Goal: Information Seeking & Learning: Compare options

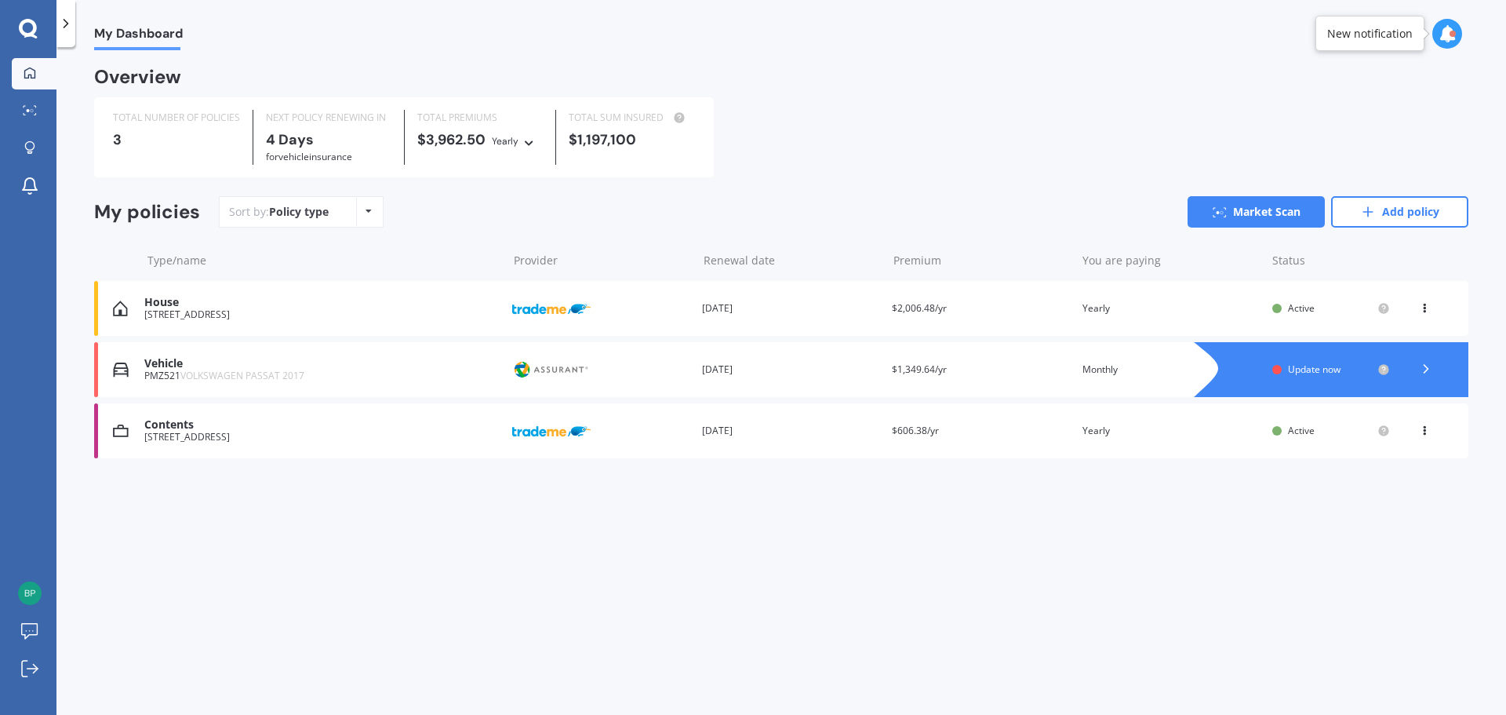
click at [234, 372] on span "VOLKSWAGEN PASSAT 2017" at bounding box center [242, 375] width 124 height 13
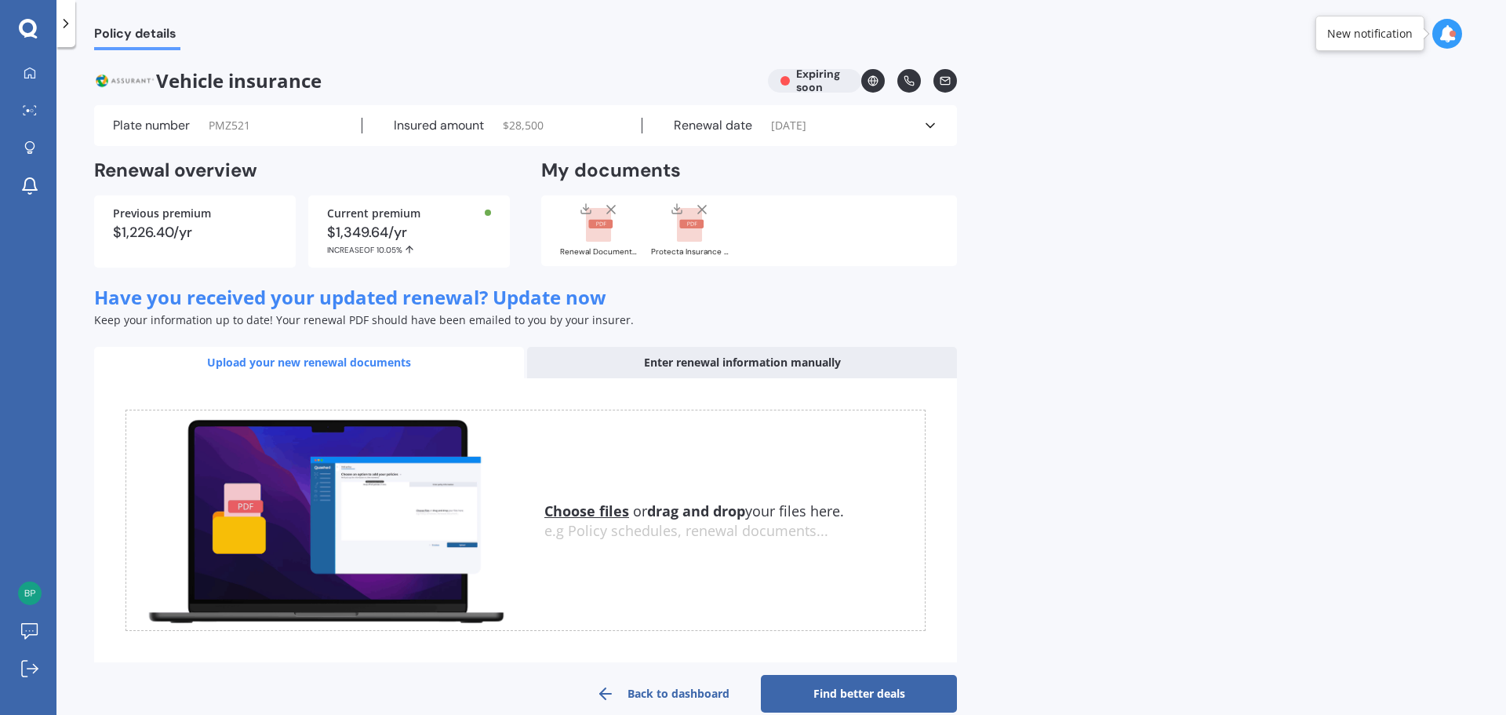
click at [606, 220] on div at bounding box center [611, 212] width 16 height 20
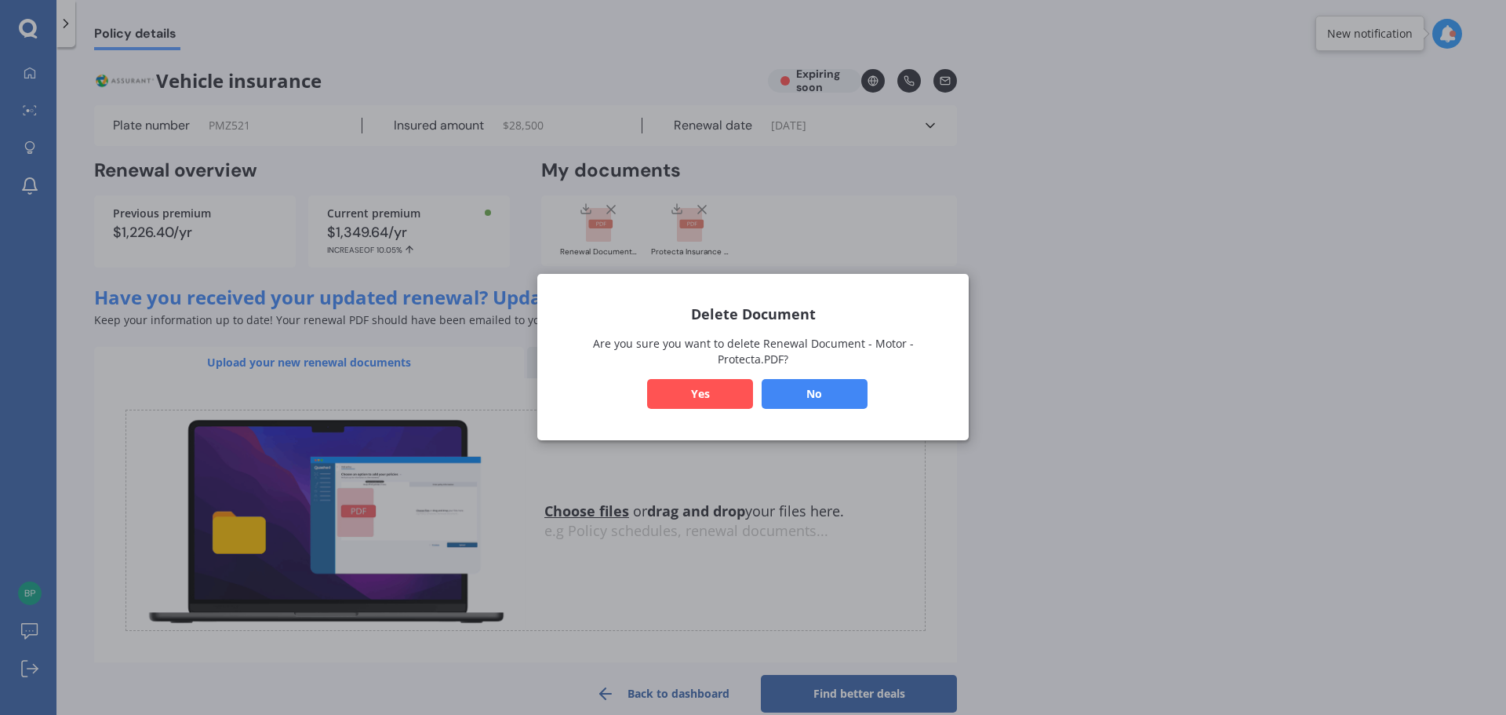
click at [794, 384] on button "No" at bounding box center [815, 395] width 106 height 30
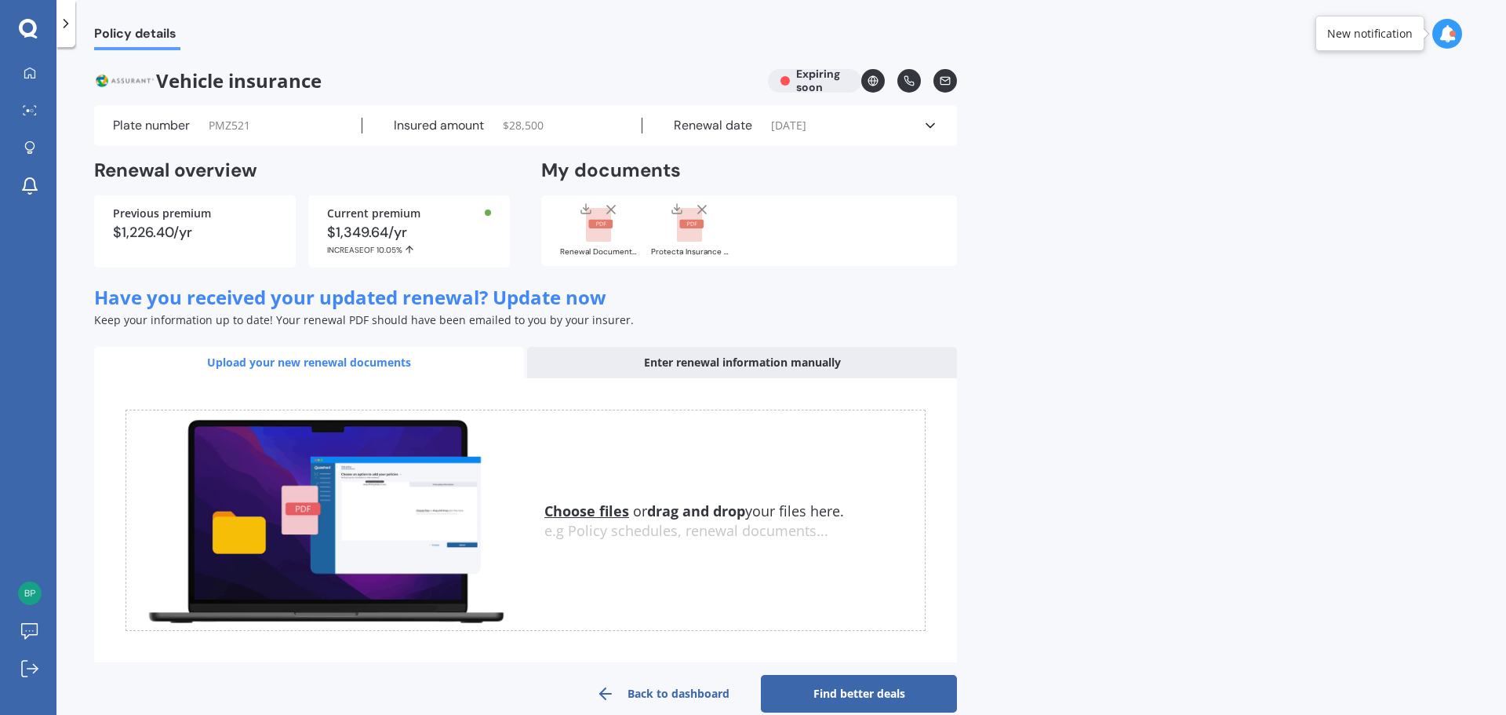
click at [606, 223] on rect at bounding box center [600, 224] width 24 height 9
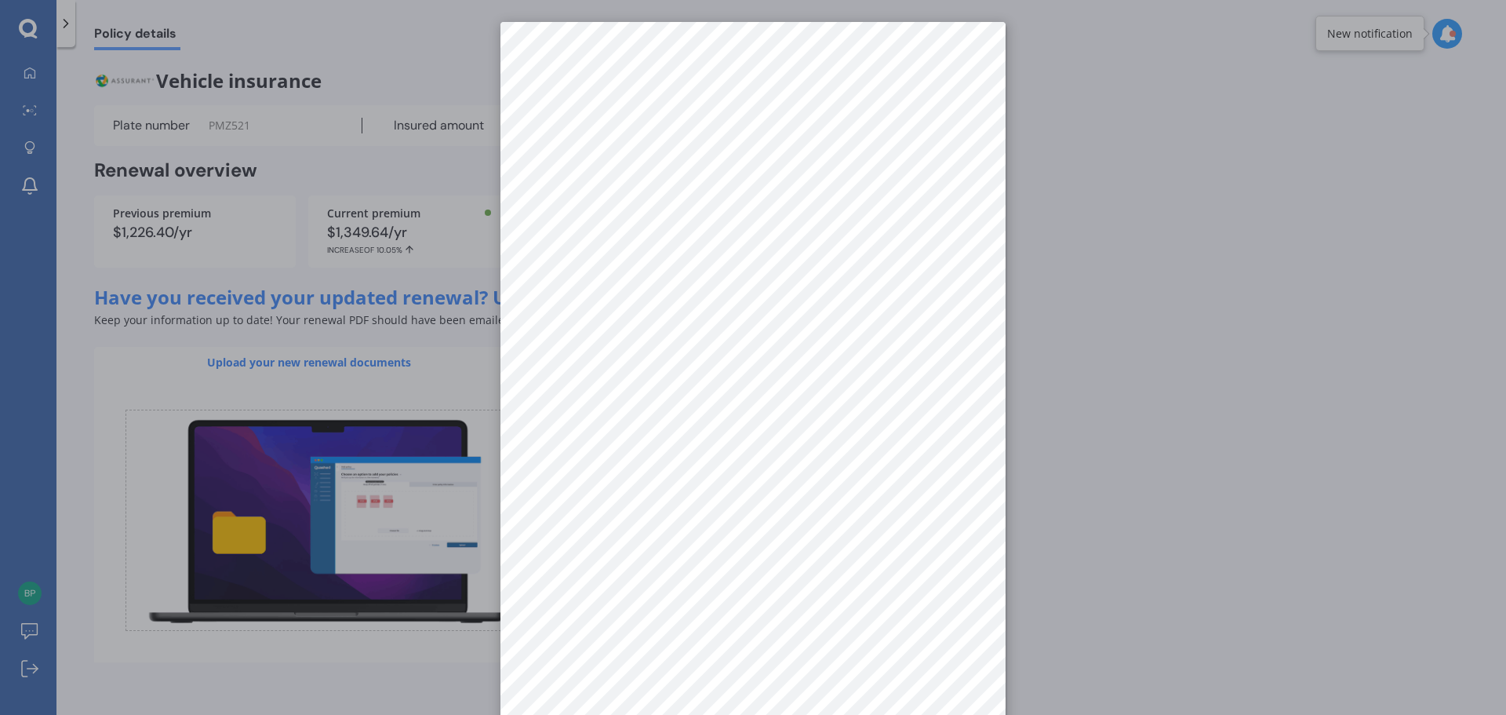
click at [1090, 349] on div at bounding box center [753, 357] width 1506 height 715
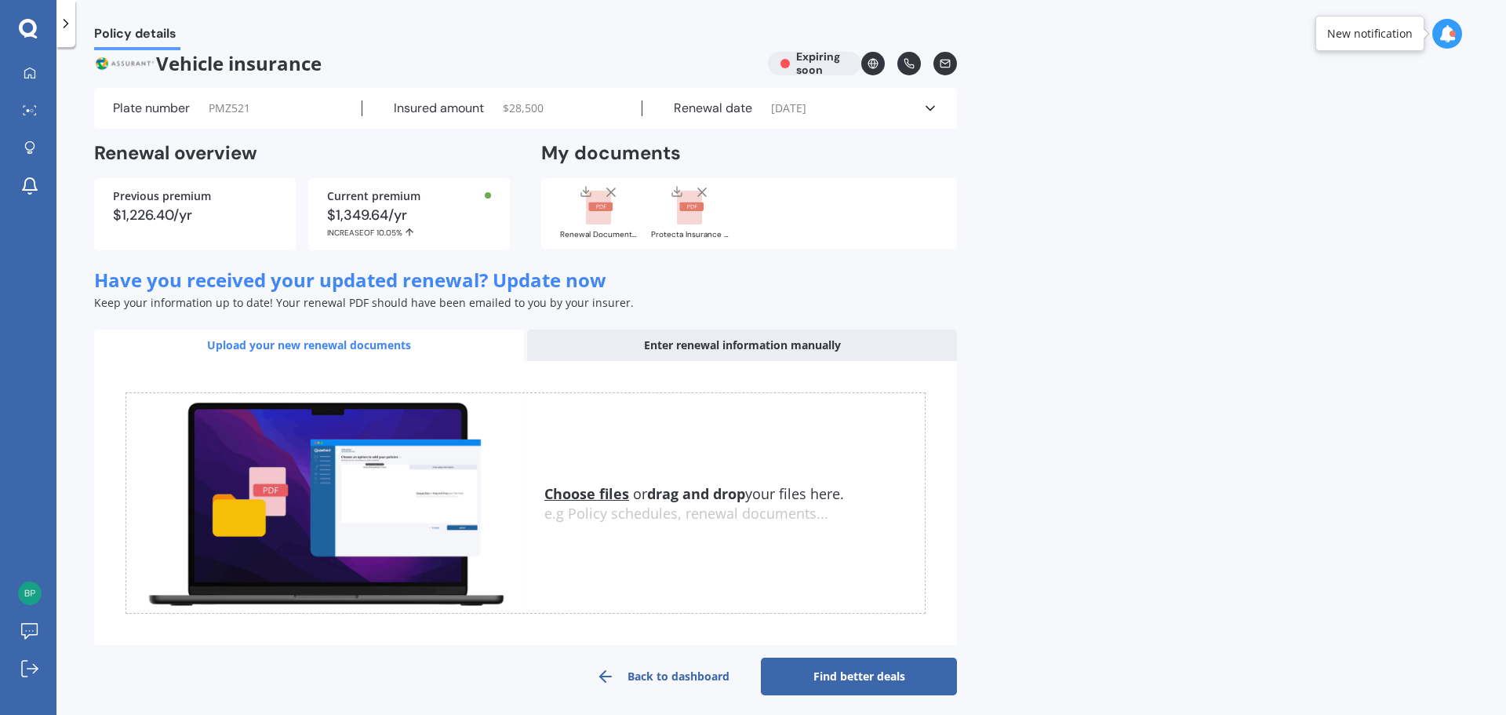
scroll to position [26, 0]
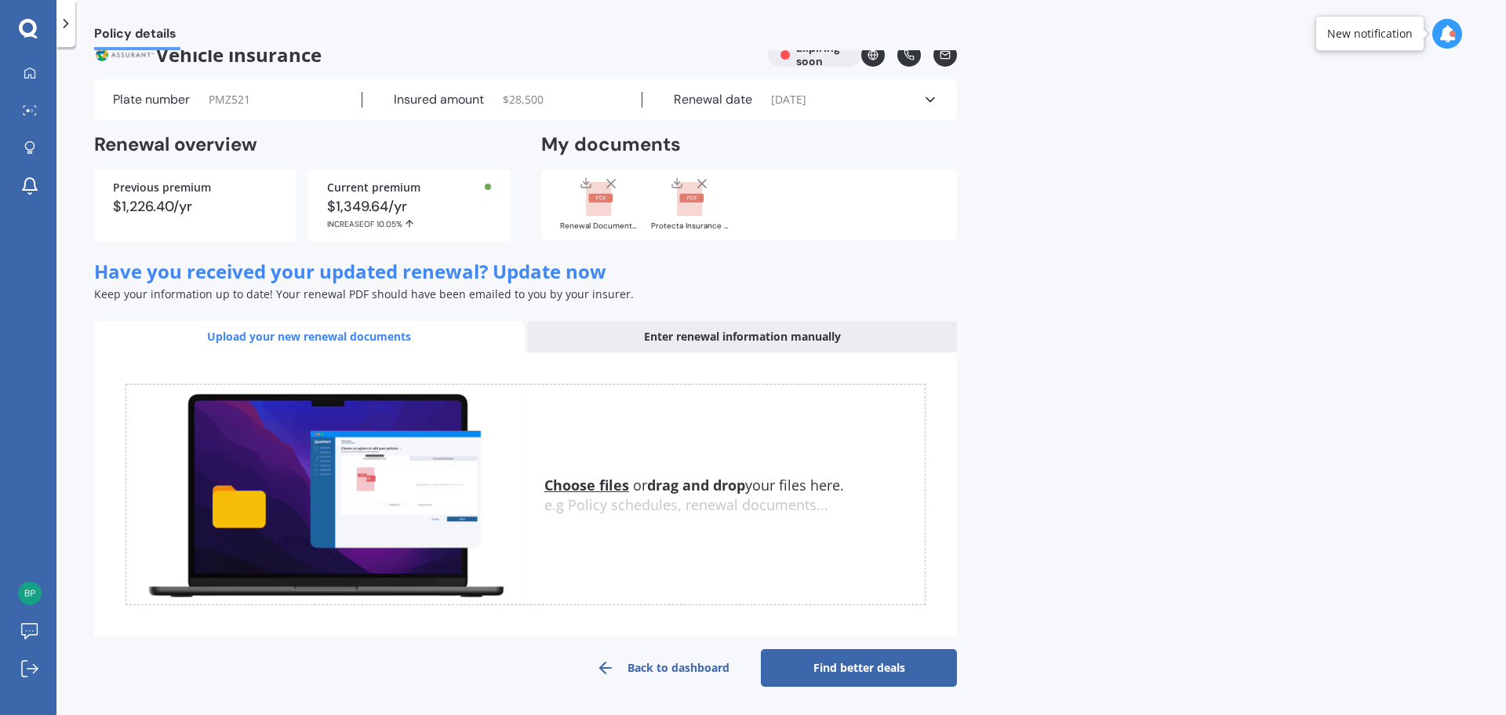
click at [834, 669] on link "Find better deals" at bounding box center [859, 668] width 196 height 38
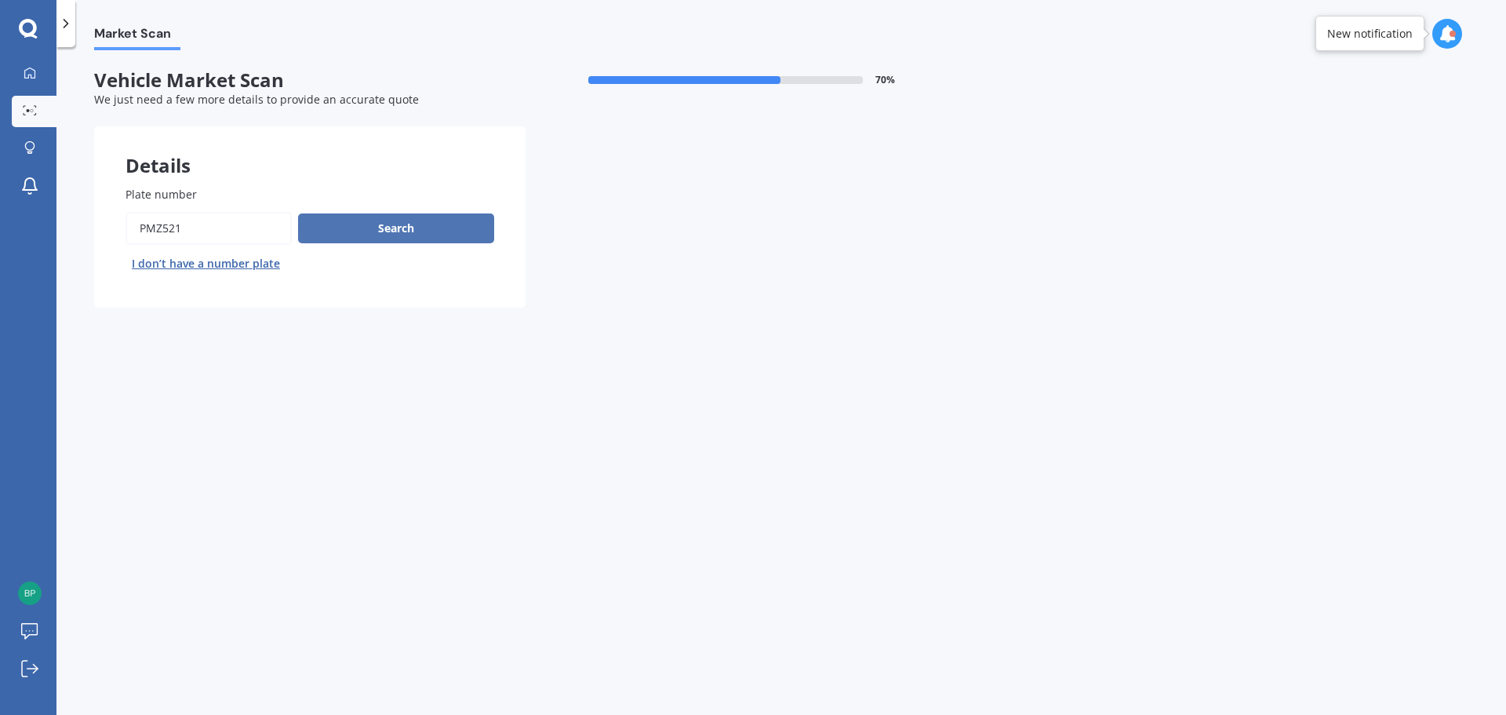
click at [387, 235] on button "Search" at bounding box center [396, 228] width 196 height 30
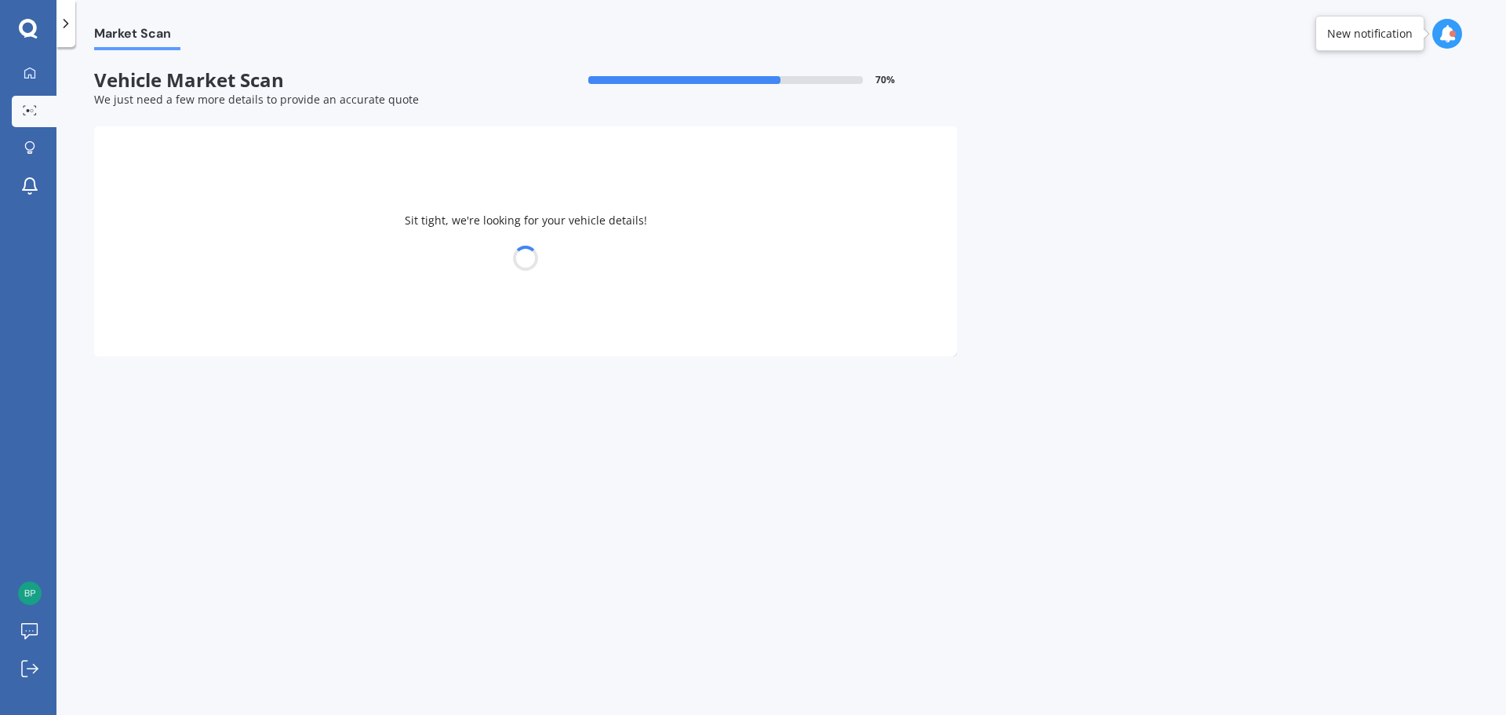
select select "VOLKSWAGEN"
select select "PASSAT"
select select "22"
select select "03"
select select "1985"
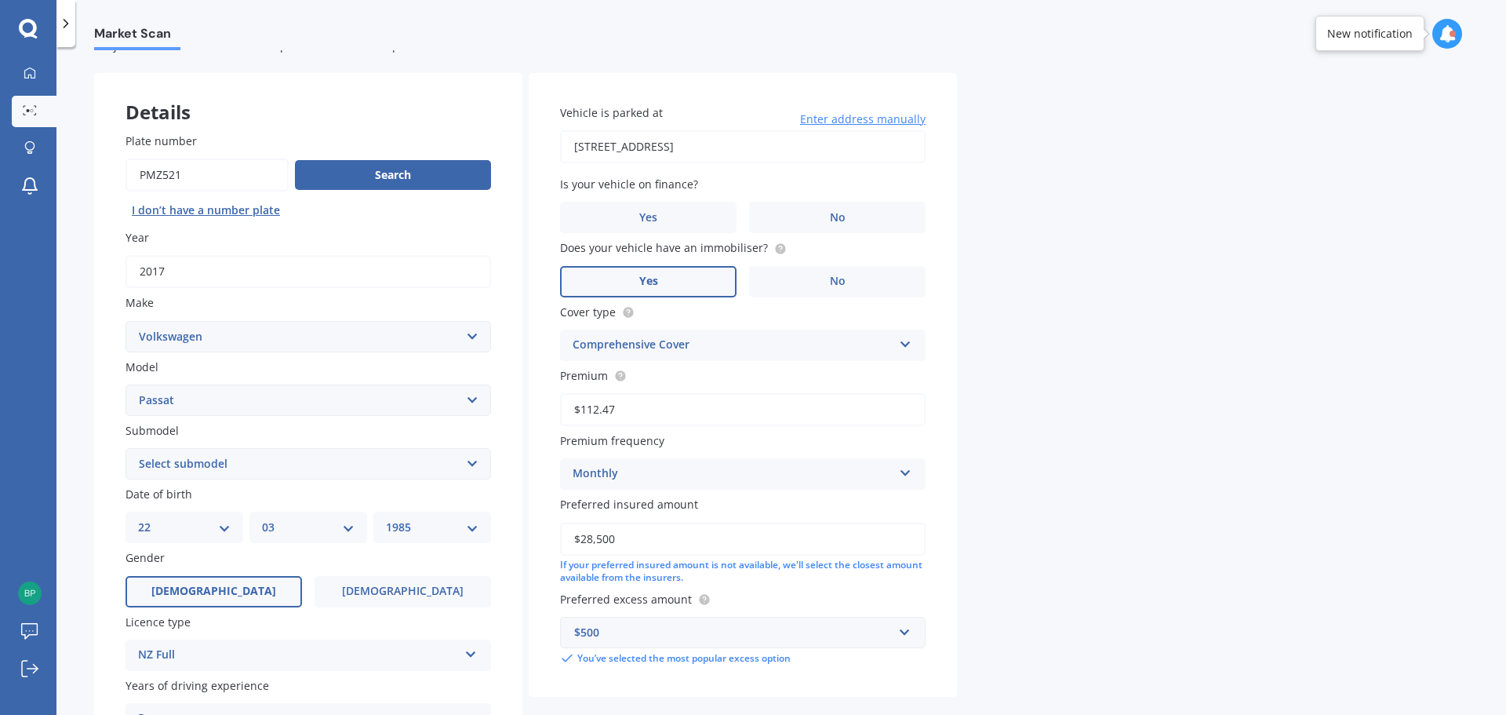
scroll to position [78, 0]
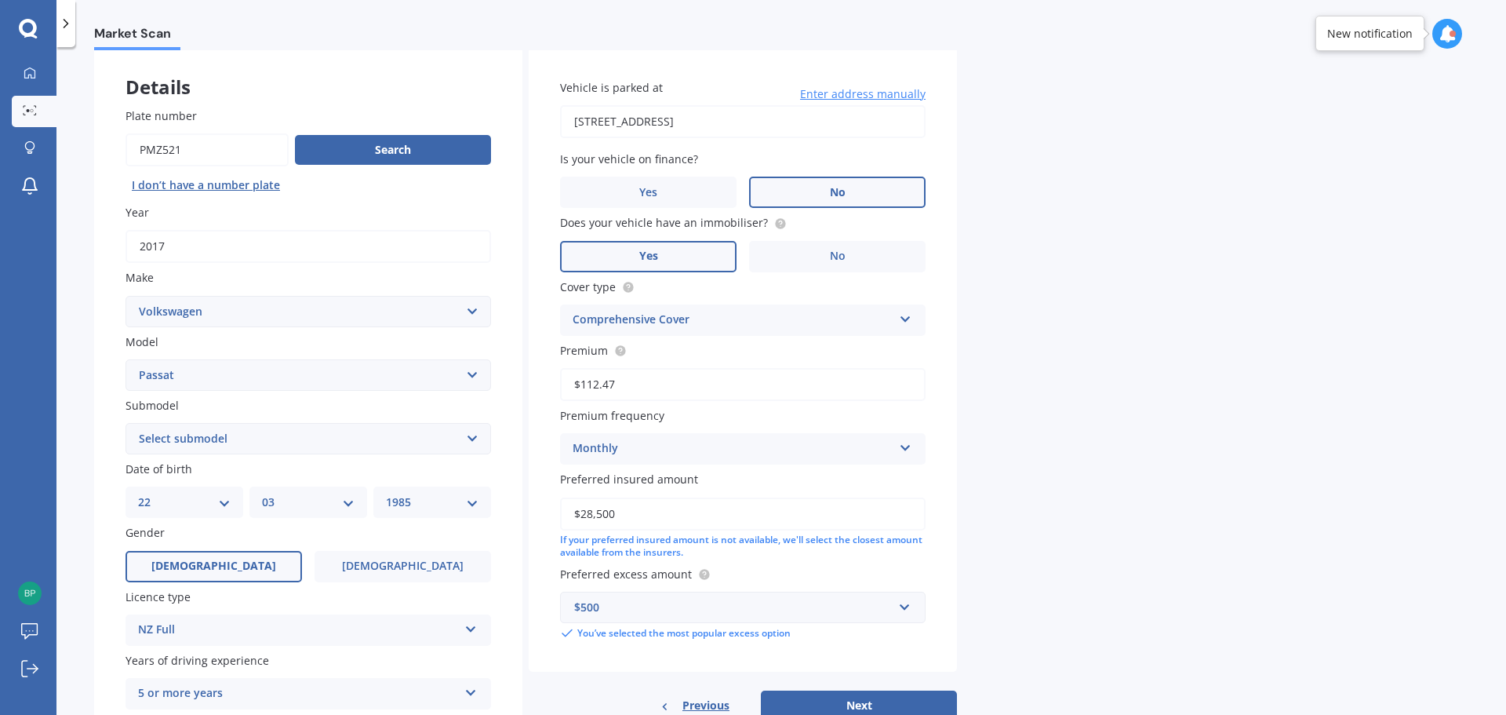
click at [886, 194] on label "No" at bounding box center [837, 192] width 177 height 31
click at [0, 0] on input "No" at bounding box center [0, 0] width 0 height 0
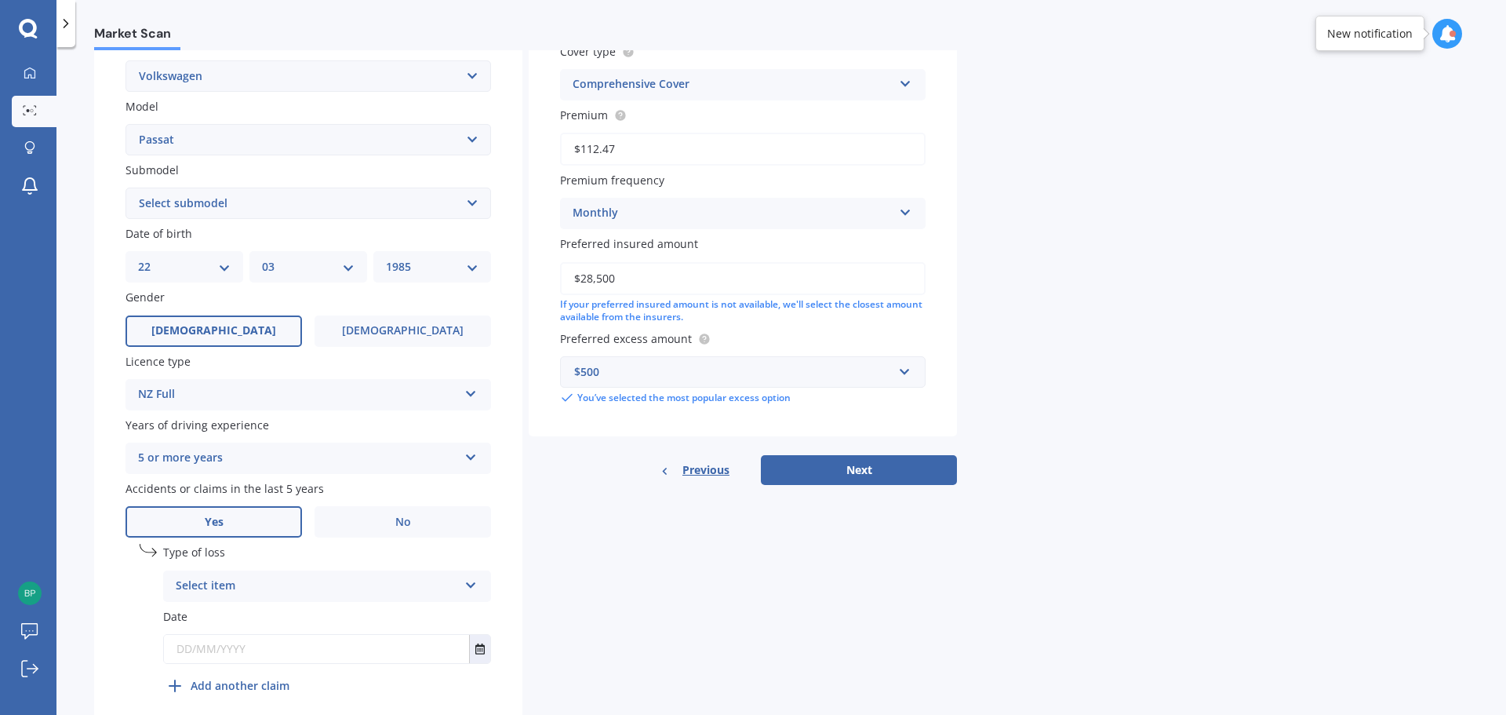
scroll to position [379, 0]
